Goal: Task Accomplishment & Management: Use online tool/utility

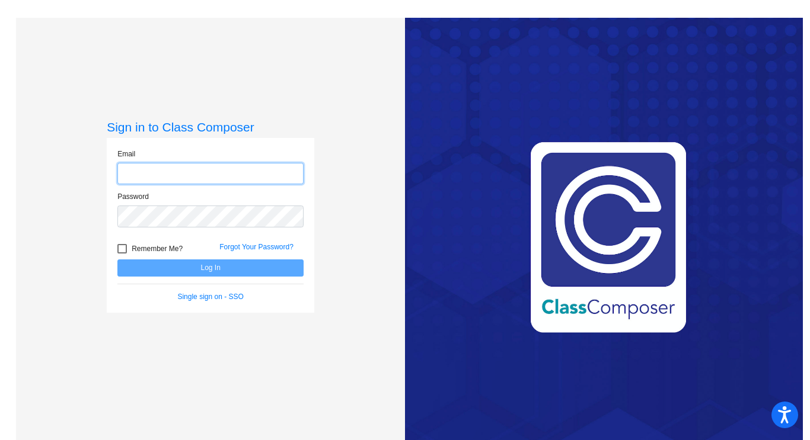
type input "[PERSON_NAME][EMAIL_ADDRESS][DOMAIN_NAME]"
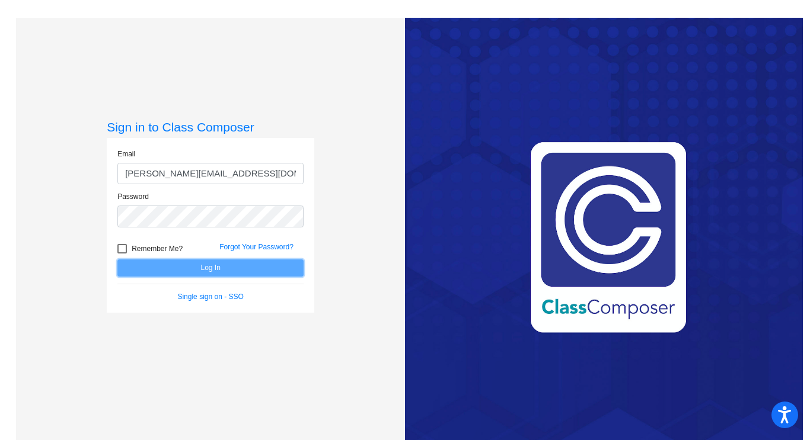
click at [177, 267] on button "Log In" at bounding box center [210, 268] width 186 height 17
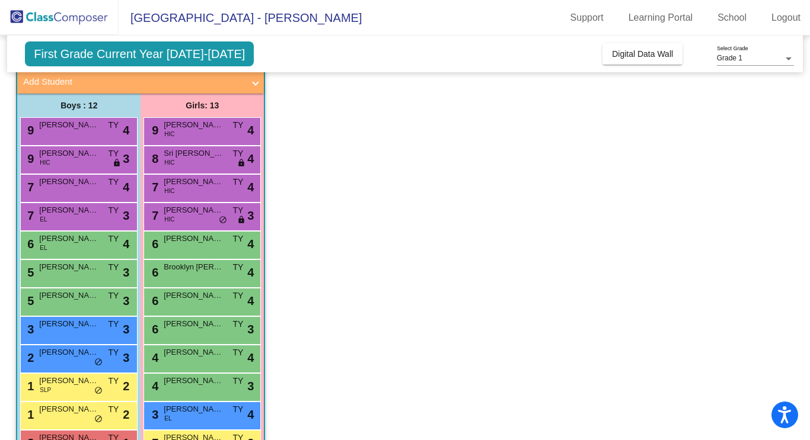
scroll to position [138, 0]
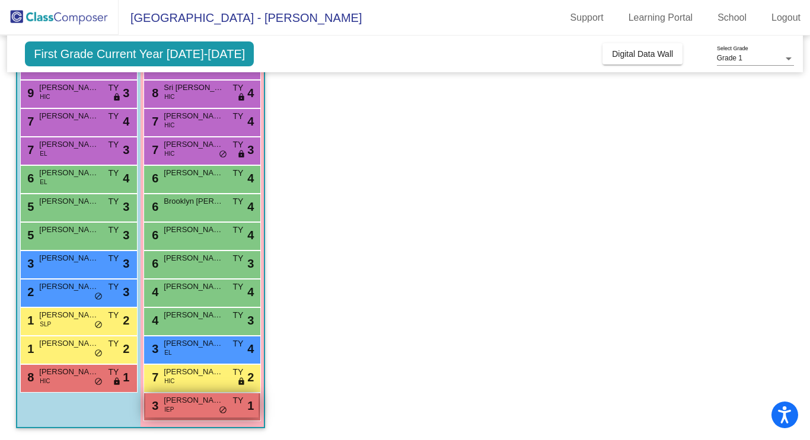
click at [190, 415] on div "3 Kaia Thornock IEP TY lock do_not_disturb_alt 1" at bounding box center [201, 406] width 113 height 24
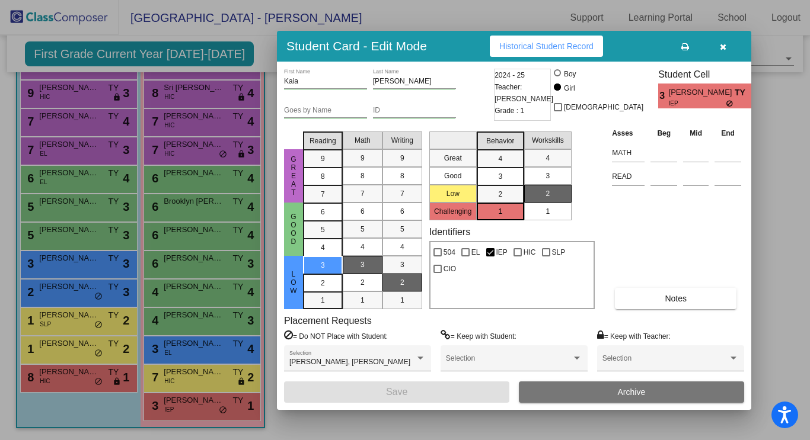
click at [723, 55] on button "button" at bounding box center [723, 46] width 38 height 21
